Goal: Information Seeking & Learning: Learn about a topic

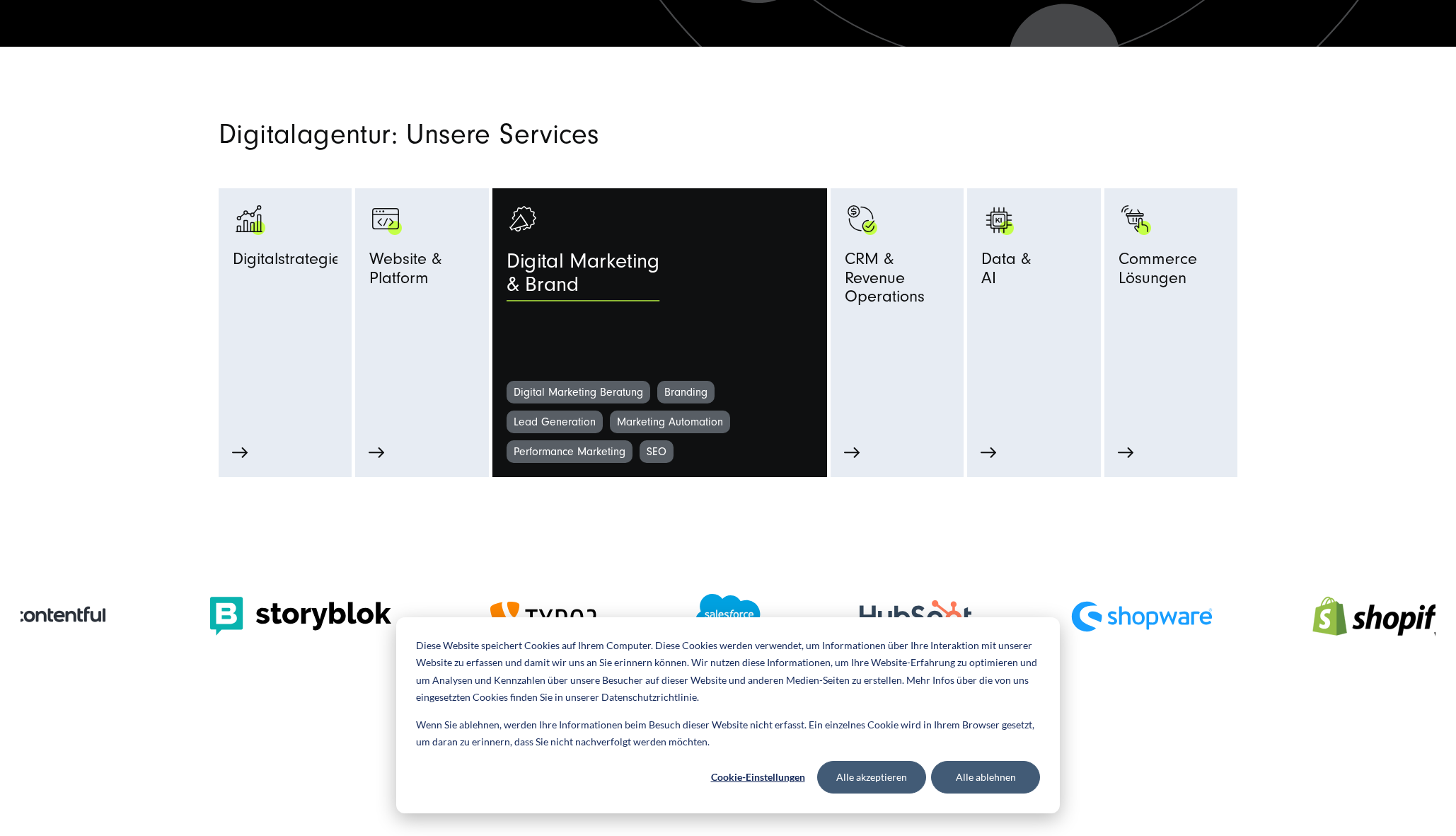
scroll to position [702, 0]
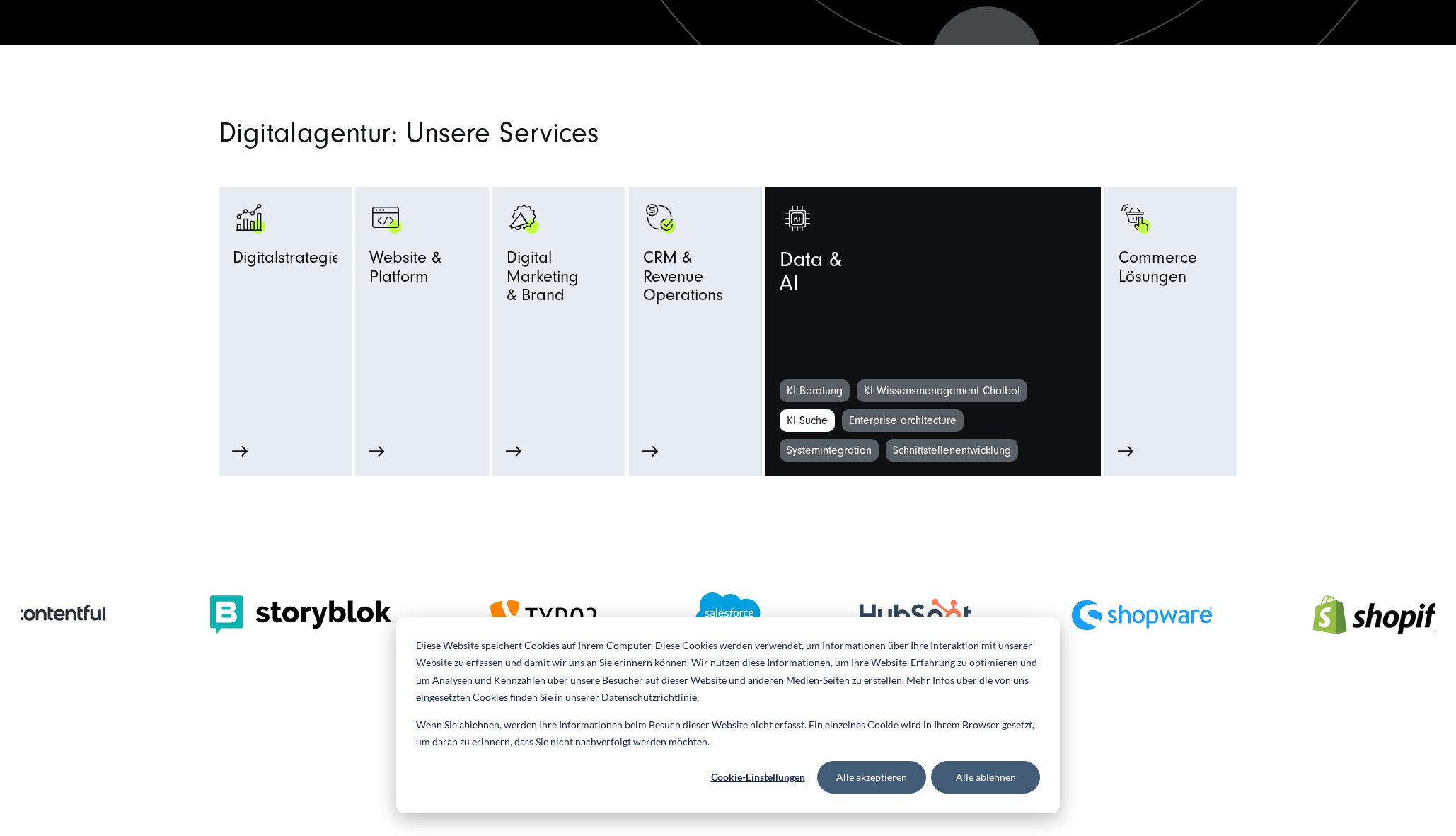
click at [807, 422] on link "KI Suche" at bounding box center [807, 421] width 55 height 22
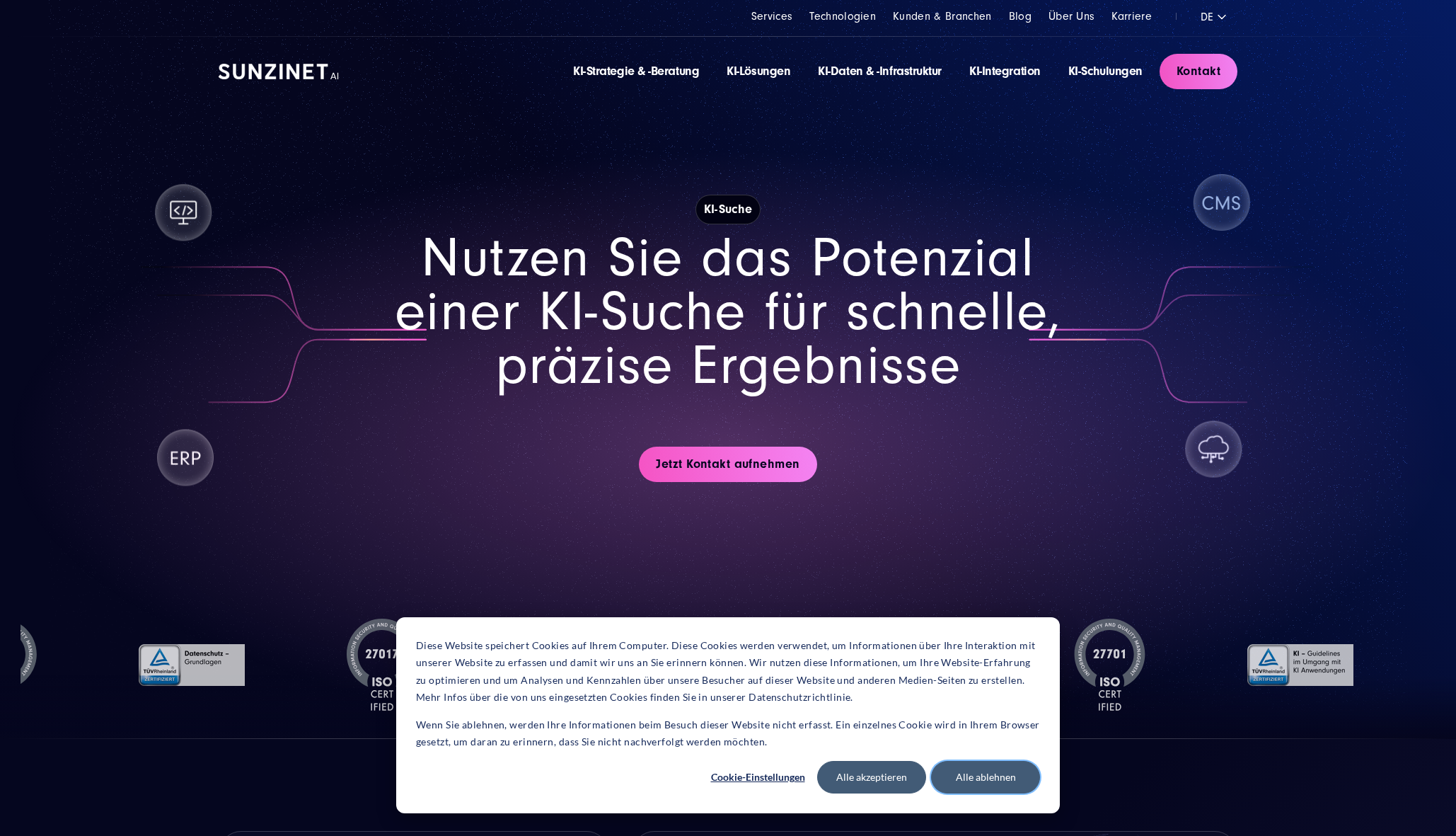
click at [982, 772] on button "Alle ablehnen" at bounding box center [986, 777] width 109 height 33
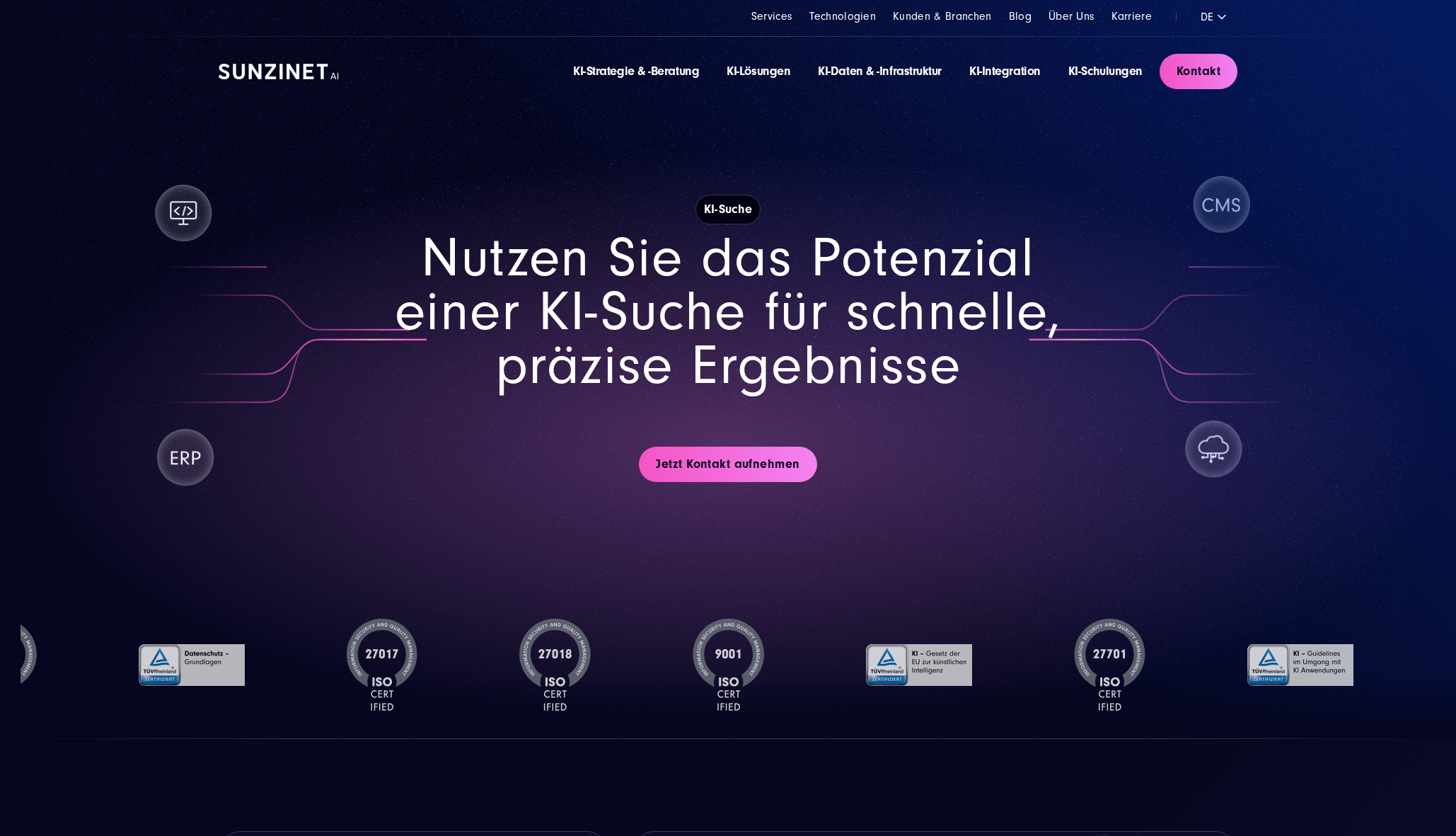
click at [275, 75] on img at bounding box center [279, 71] width 120 height 15
click at [767, 74] on link "KI-Lösungen" at bounding box center [758, 71] width 63 height 15
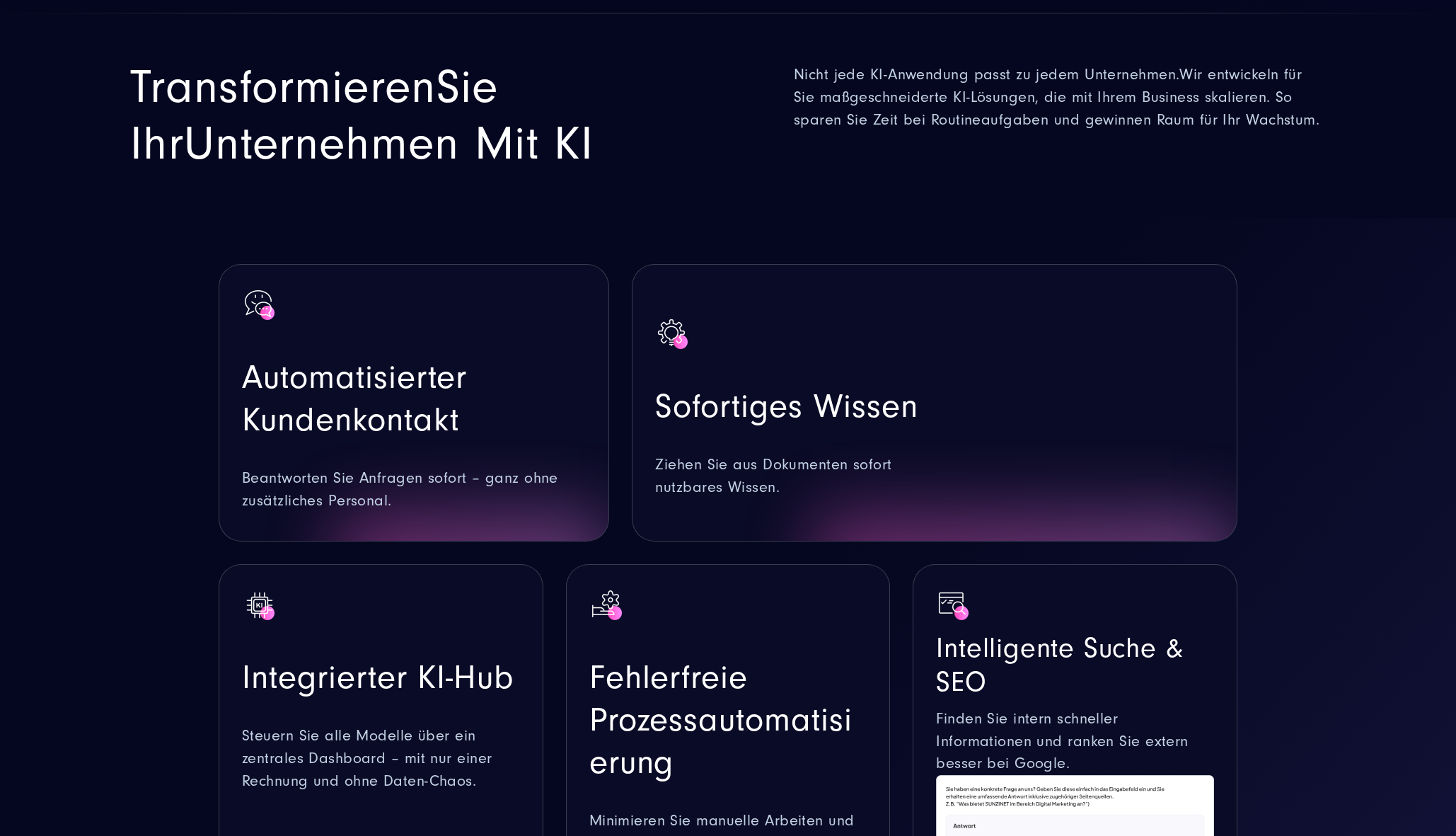
scroll to position [858, 0]
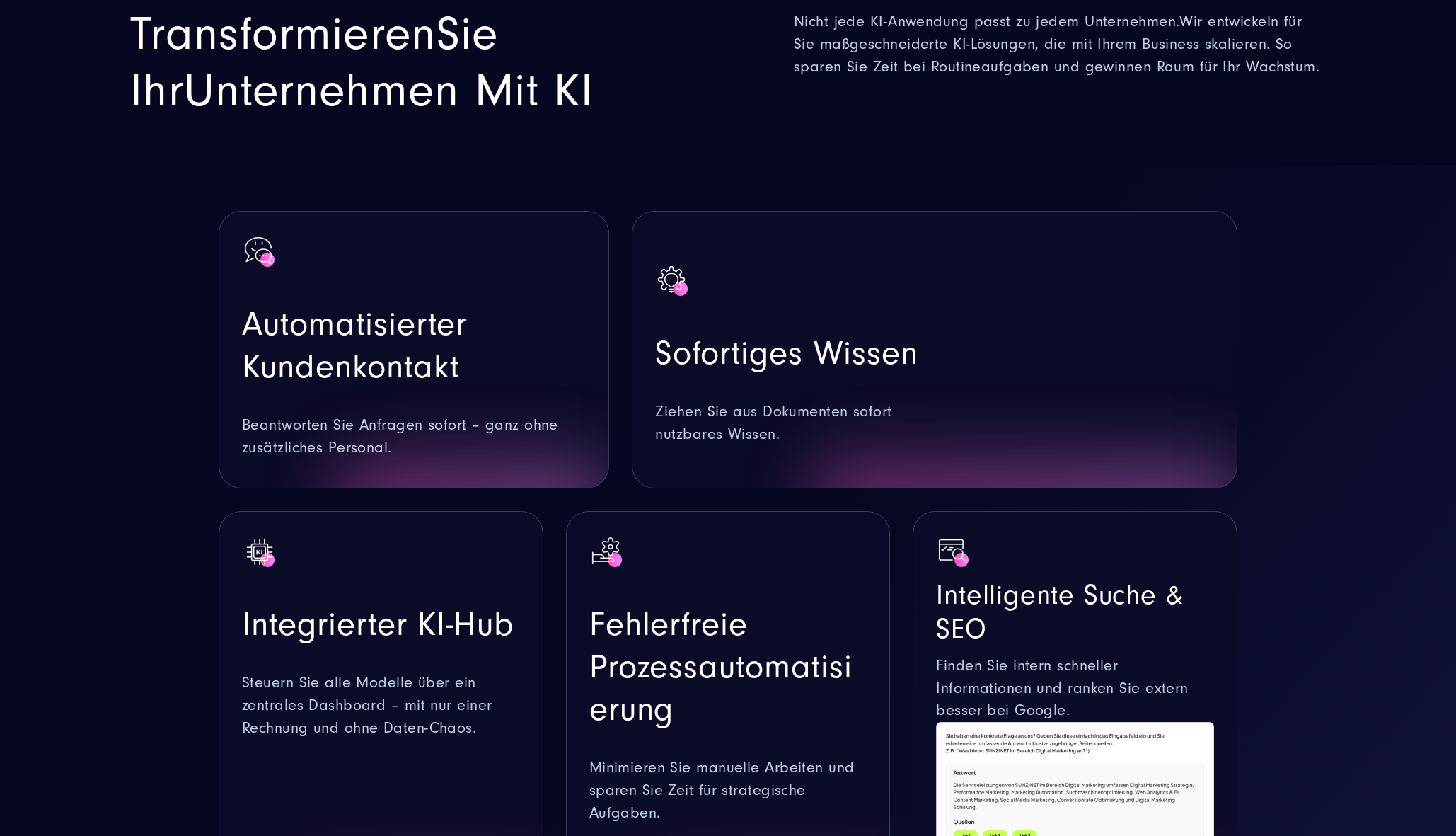
click at [743, 334] on span "Sofortiges Wissen" at bounding box center [786, 353] width 262 height 39
click at [722, 401] on p "Ziehen Sie aus Dokumenten sofort nutzbares Wissen." at bounding box center [797, 423] width 285 height 45
click at [397, 320] on h3 "Automatisierter Kundenkontakt" at bounding box center [413, 345] width 344 height 85
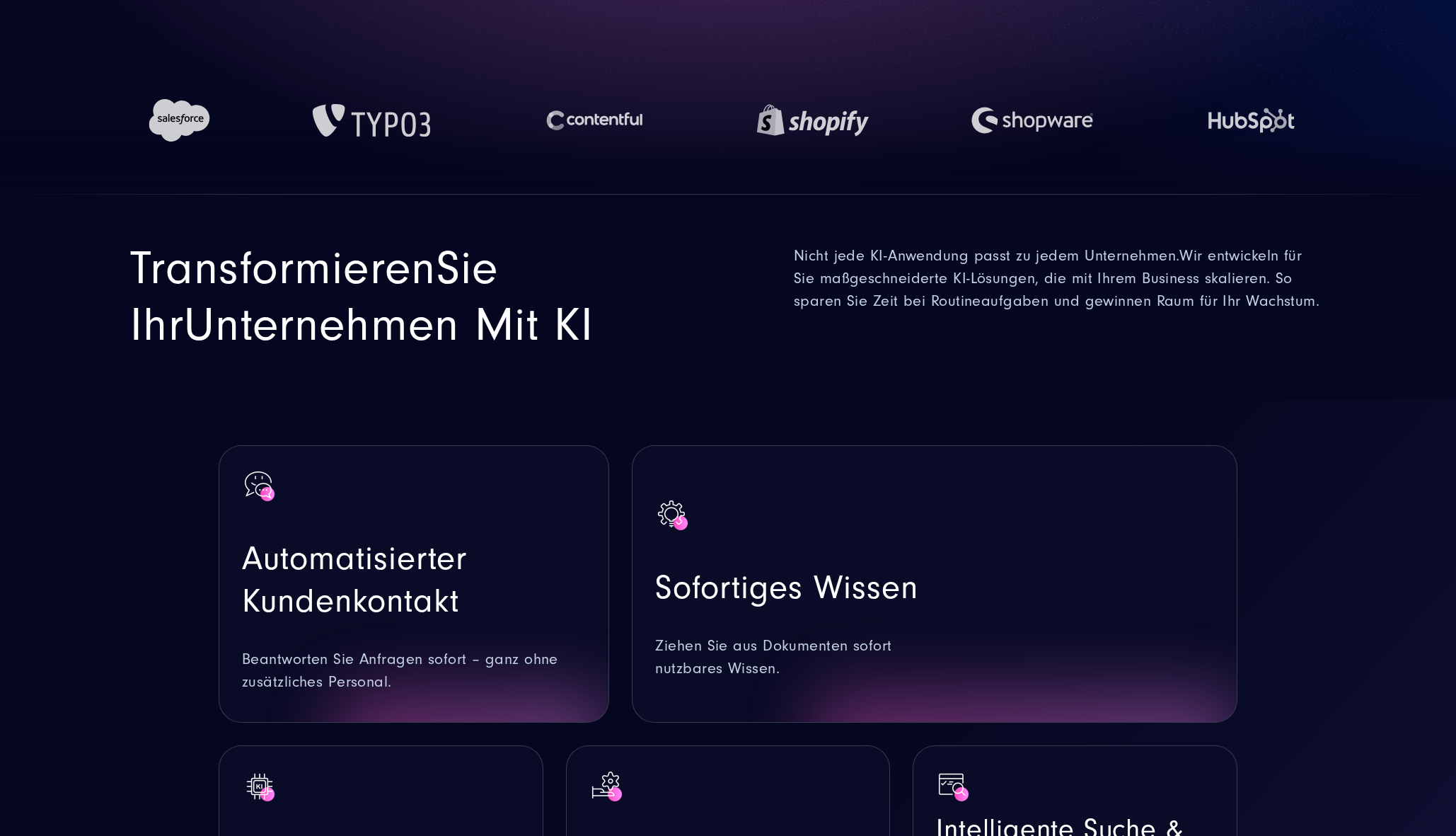
scroll to position [645, 0]
